Goal: Transaction & Acquisition: Subscribe to service/newsletter

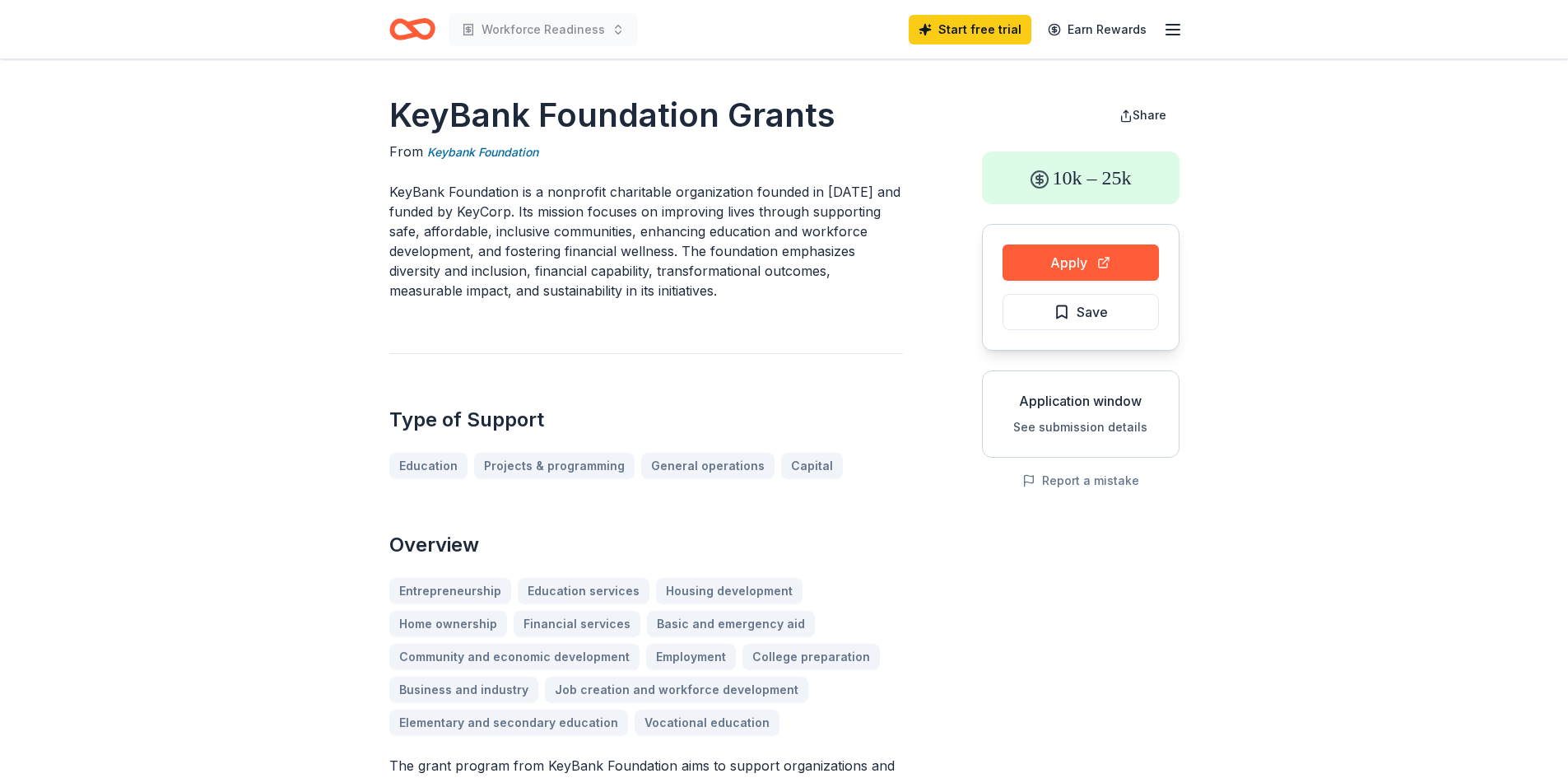
click at [409, 21] on icon "Home" at bounding box center [413, 29] width 46 height 39
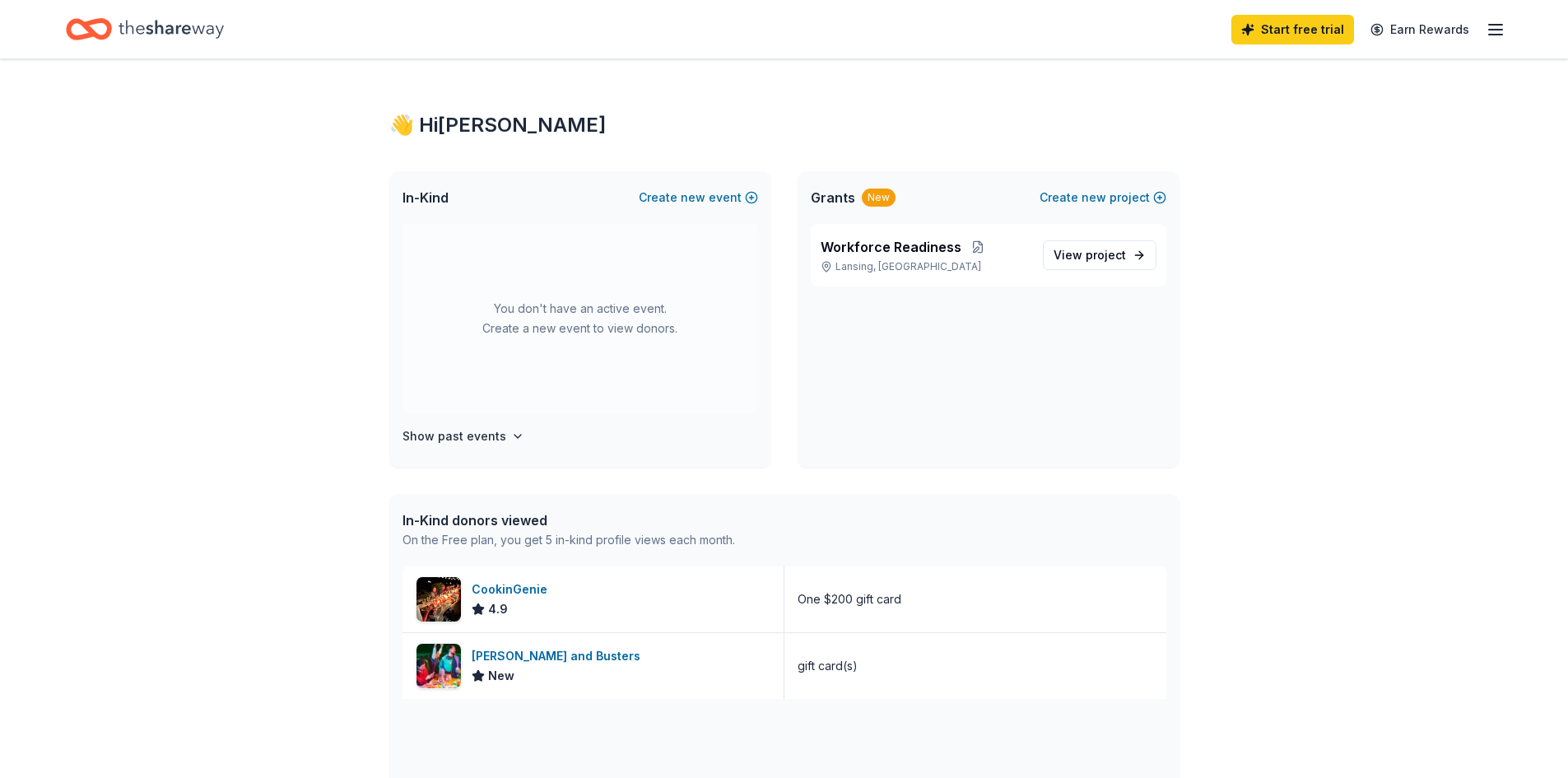
click at [162, 28] on icon "Home" at bounding box center [170, 29] width 105 height 18
click at [179, 31] on icon "Home" at bounding box center [170, 29] width 105 height 34
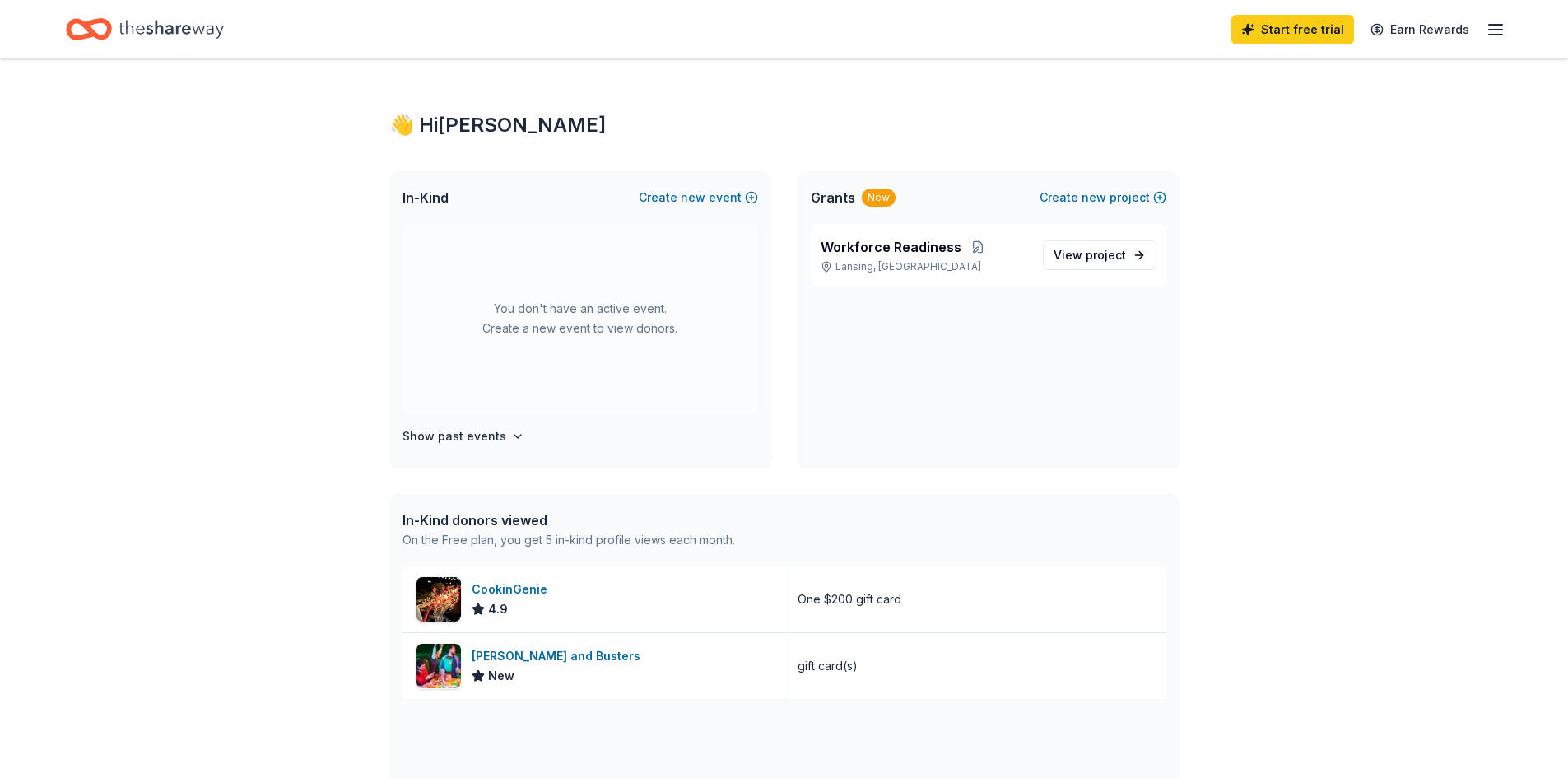
click at [1254, 104] on div "👋 Hi [PERSON_NAME] In-Kind Create new event You don't have an active event. Cre…" at bounding box center [784, 728] width 1568 height 1337
click at [1275, 21] on link "Start free trial" at bounding box center [1292, 30] width 122 height 30
